Goal: Information Seeking & Learning: Learn about a topic

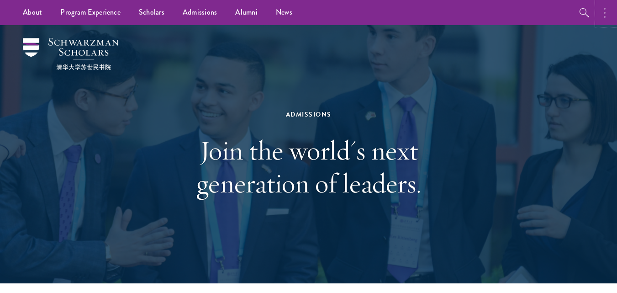
click at [605, 8] on button "button" at bounding box center [606, 12] width 20 height 25
click at [418, 12] on ul "About Overview Leadership Donors Program Experience Overview Curriculum Student…" at bounding box center [244, 12] width 460 height 25
click at [512, 9] on button "button" at bounding box center [508, 12] width 20 height 25
click at [579, 12] on icon "button" at bounding box center [584, 12] width 11 height 11
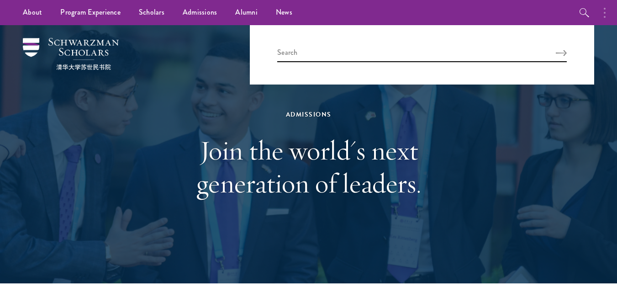
click at [571, 53] on div at bounding box center [422, 54] width 344 height 59
click at [564, 52] on icon "Search" at bounding box center [565, 53] width 11 height 6
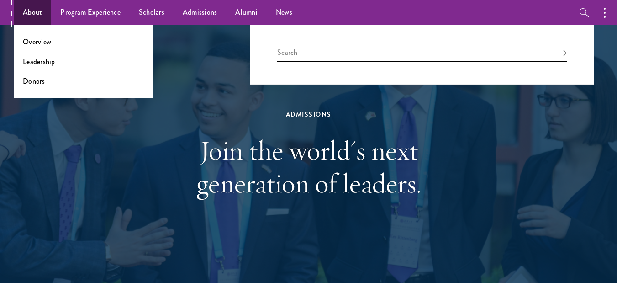
click at [33, 1] on link "About" at bounding box center [32, 12] width 37 height 25
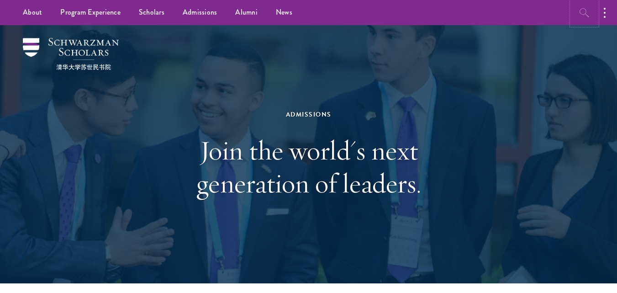
click at [581, 12] on icon "button" at bounding box center [584, 12] width 11 height 11
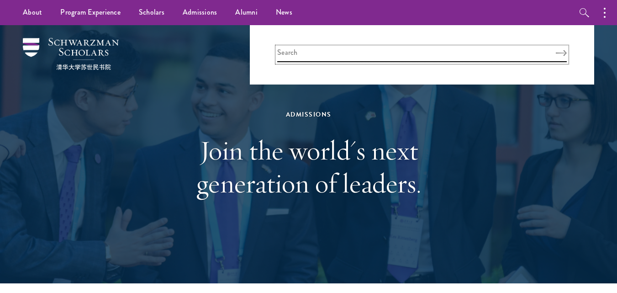
click at [371, 59] on input "search" at bounding box center [421, 54] width 289 height 15
type input "scholarship"
click at [555, 50] on button "Search" at bounding box center [560, 53] width 11 height 6
click at [280, 10] on link "News" at bounding box center [284, 12] width 35 height 25
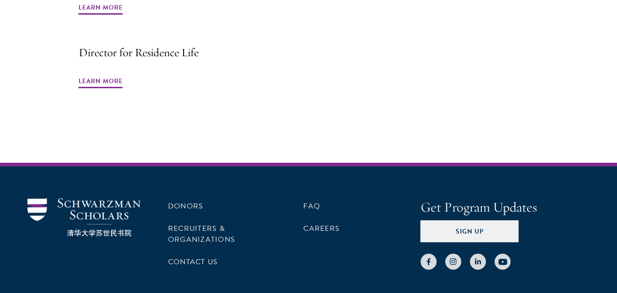
scroll to position [1205, 0]
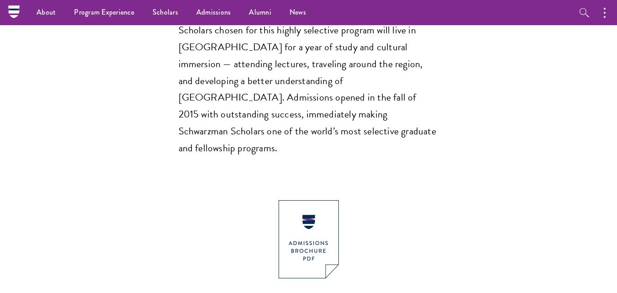
scroll to position [787, 0]
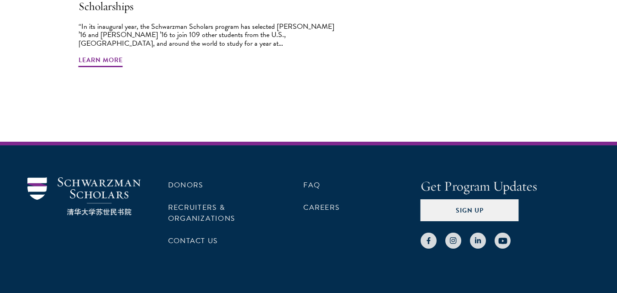
scroll to position [1401, 0]
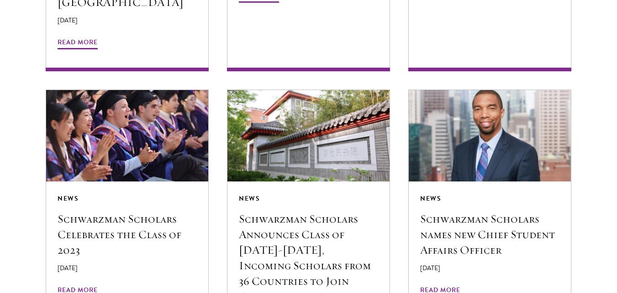
scroll to position [1480, 0]
